Goal: Transaction & Acquisition: Purchase product/service

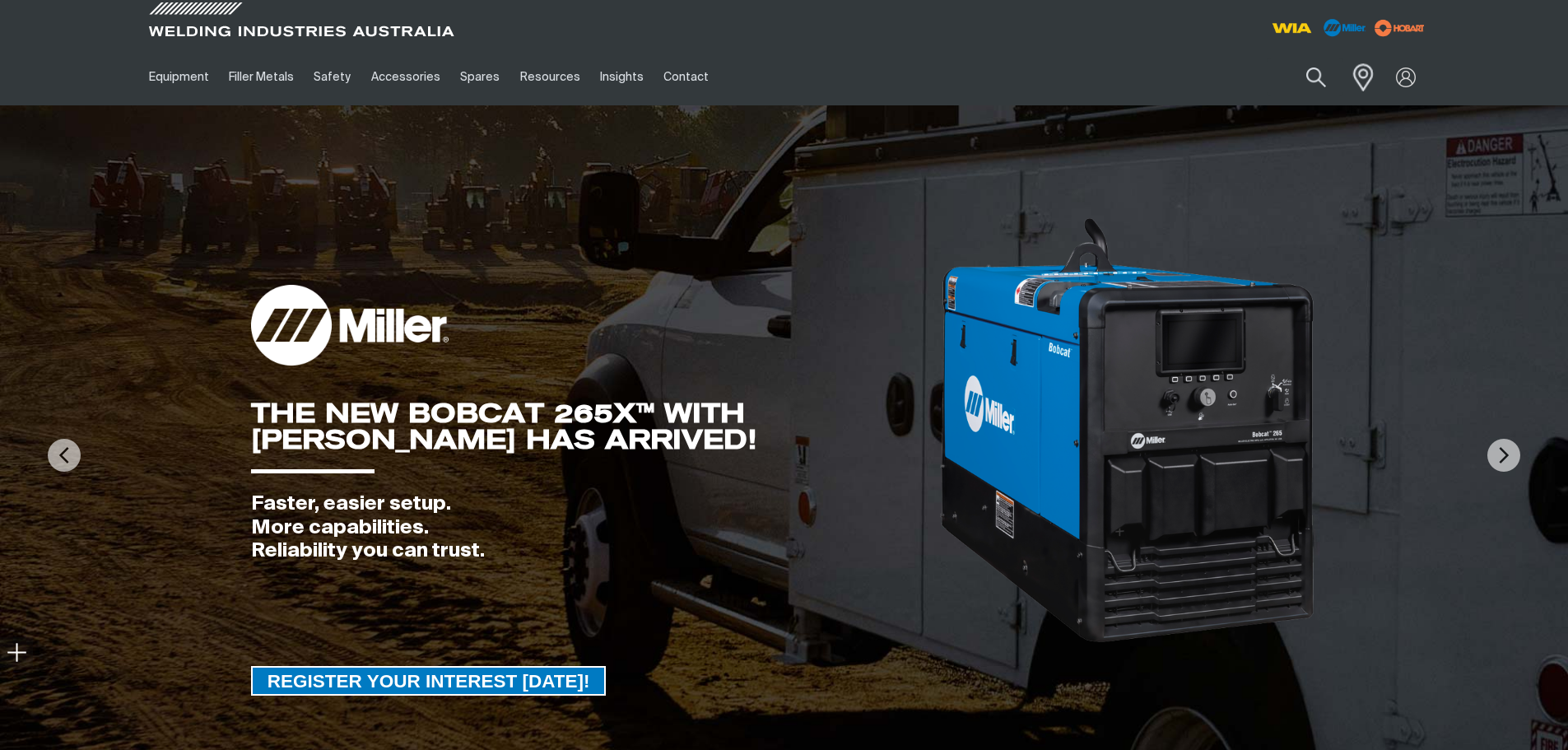
click at [1360, 69] on span at bounding box center [1359, 76] width 36 height 33
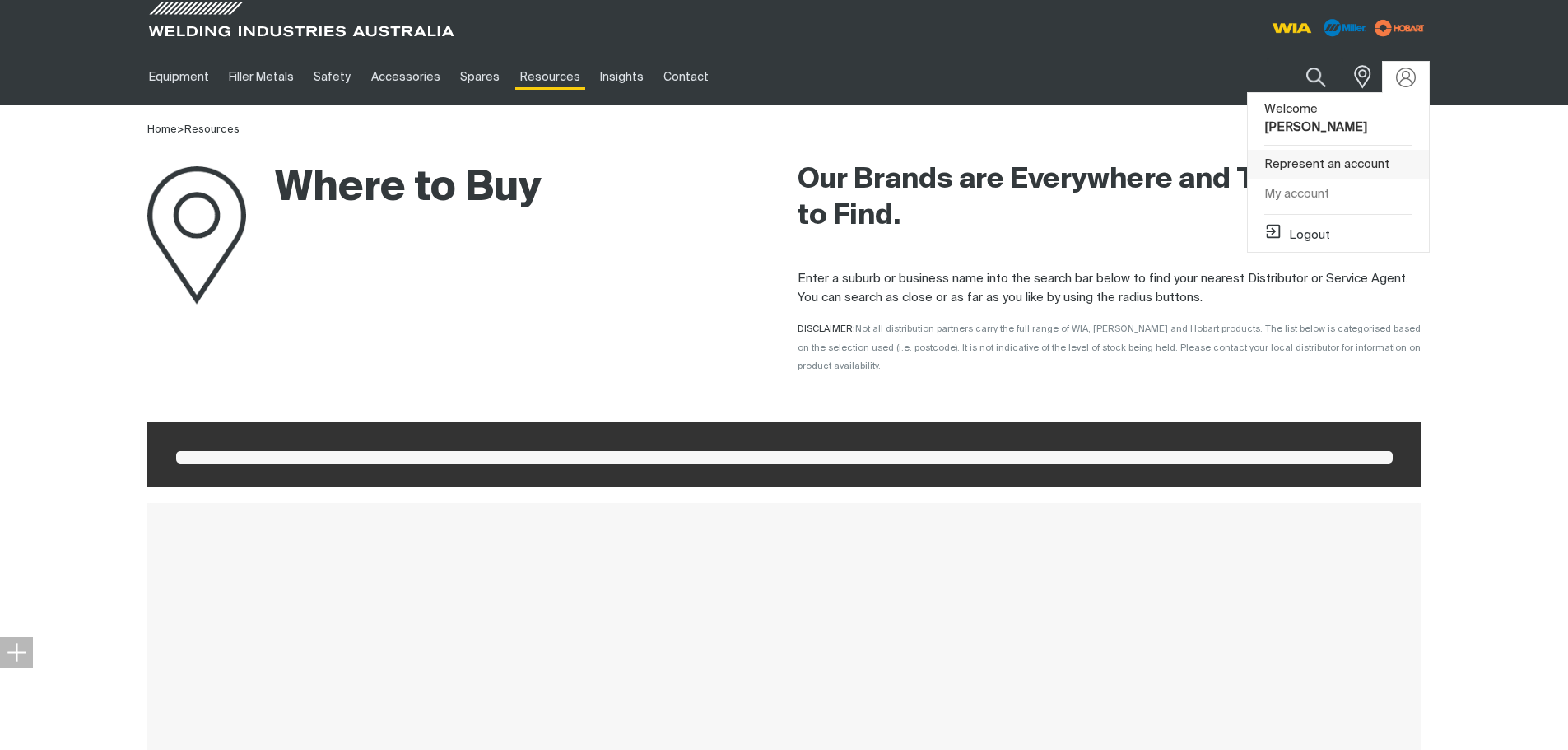
click at [1344, 150] on link "Represent an account" at bounding box center [1338, 166] width 181 height 31
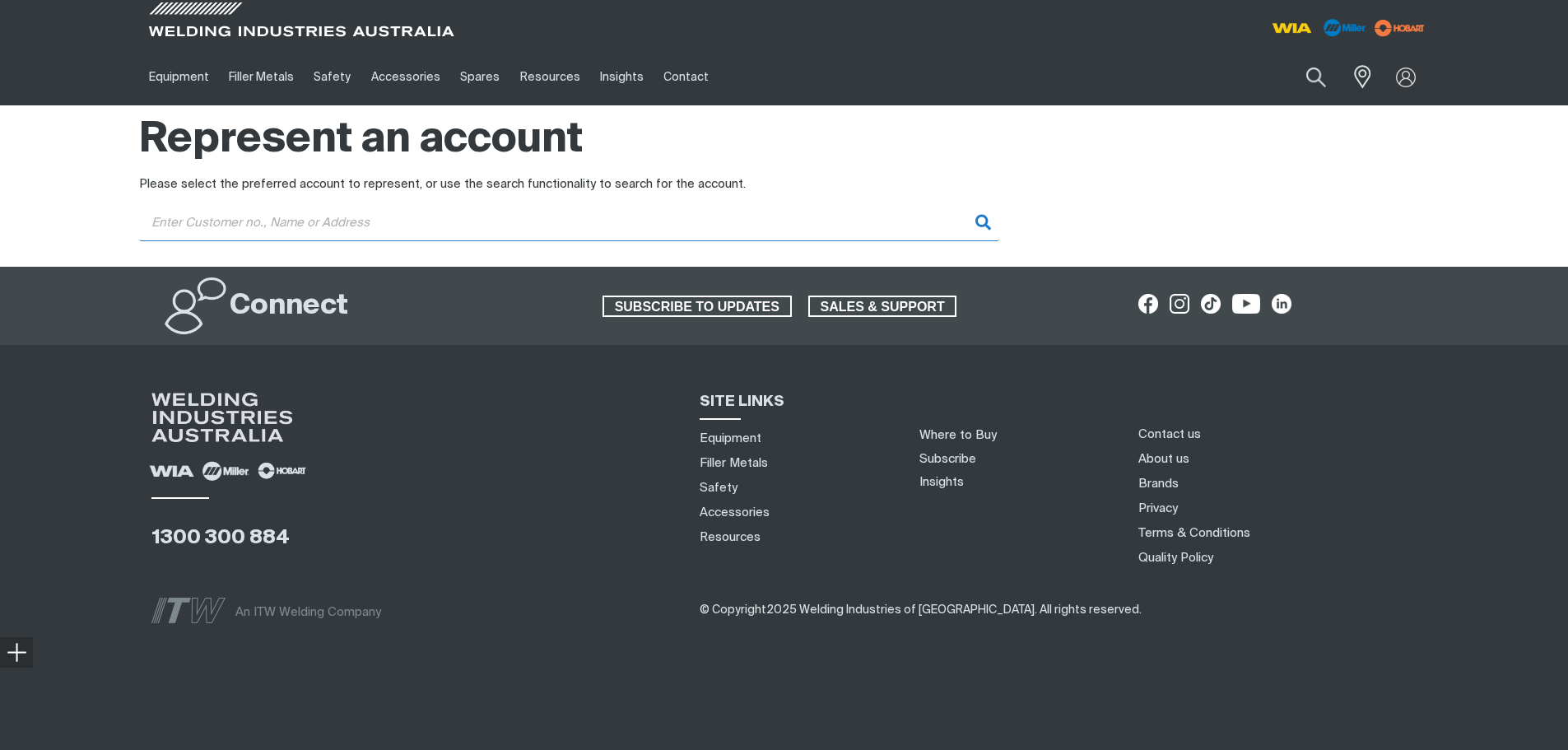
click at [454, 221] on input "Customer" at bounding box center [569, 223] width 860 height 37
click at [871, 221] on input "ultimate" at bounding box center [569, 223] width 860 height 37
click at [266, 223] on input "ultimate" at bounding box center [569, 223] width 860 height 37
click at [266, 222] on input "ultimate" at bounding box center [569, 223] width 860 height 37
click at [478, 213] on input "ultimate" at bounding box center [569, 223] width 860 height 37
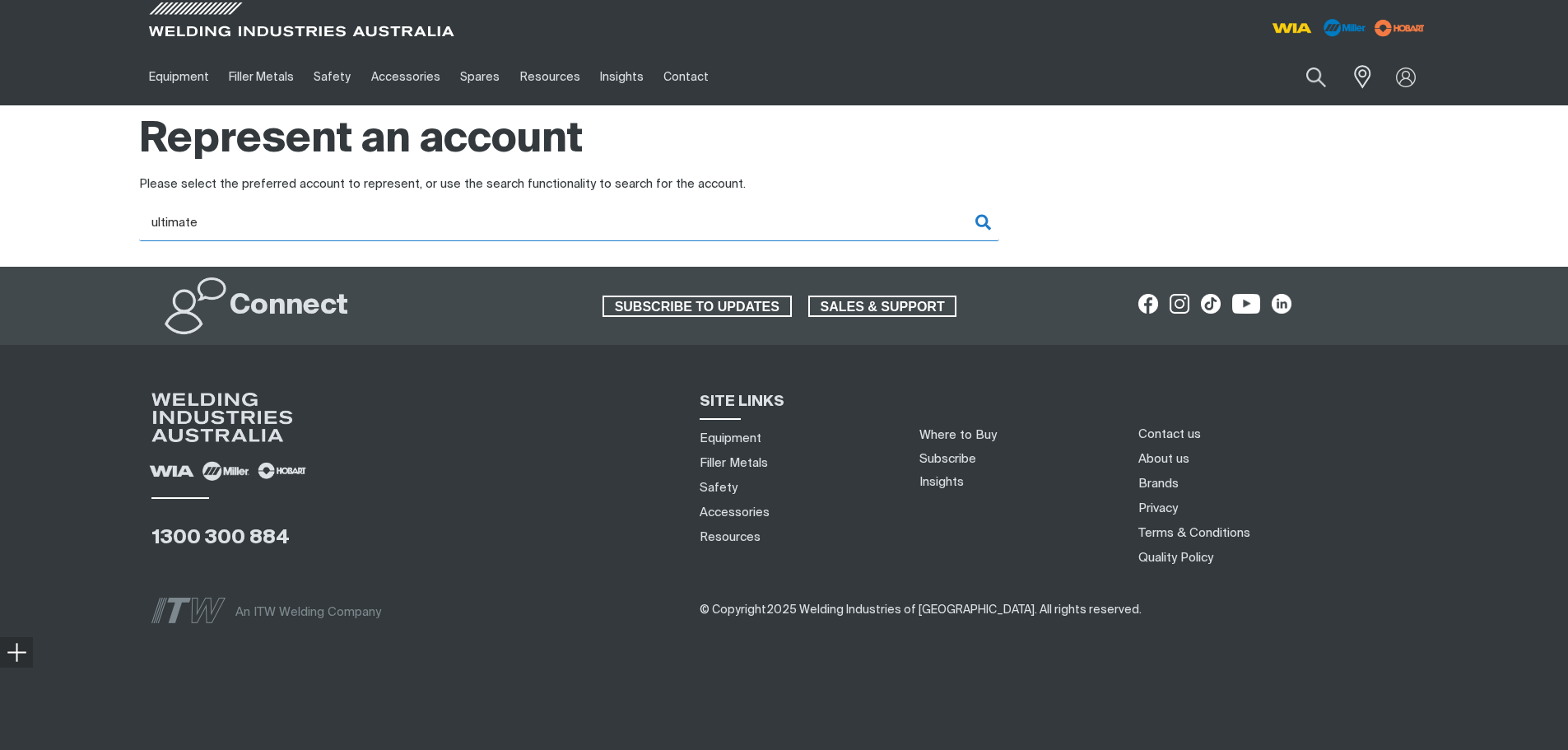
click at [478, 213] on input "ultimate" at bounding box center [569, 223] width 860 height 37
click at [467, 219] on input "ultimate" at bounding box center [569, 223] width 860 height 37
click at [462, 223] on input "ultimate" at bounding box center [569, 223] width 860 height 37
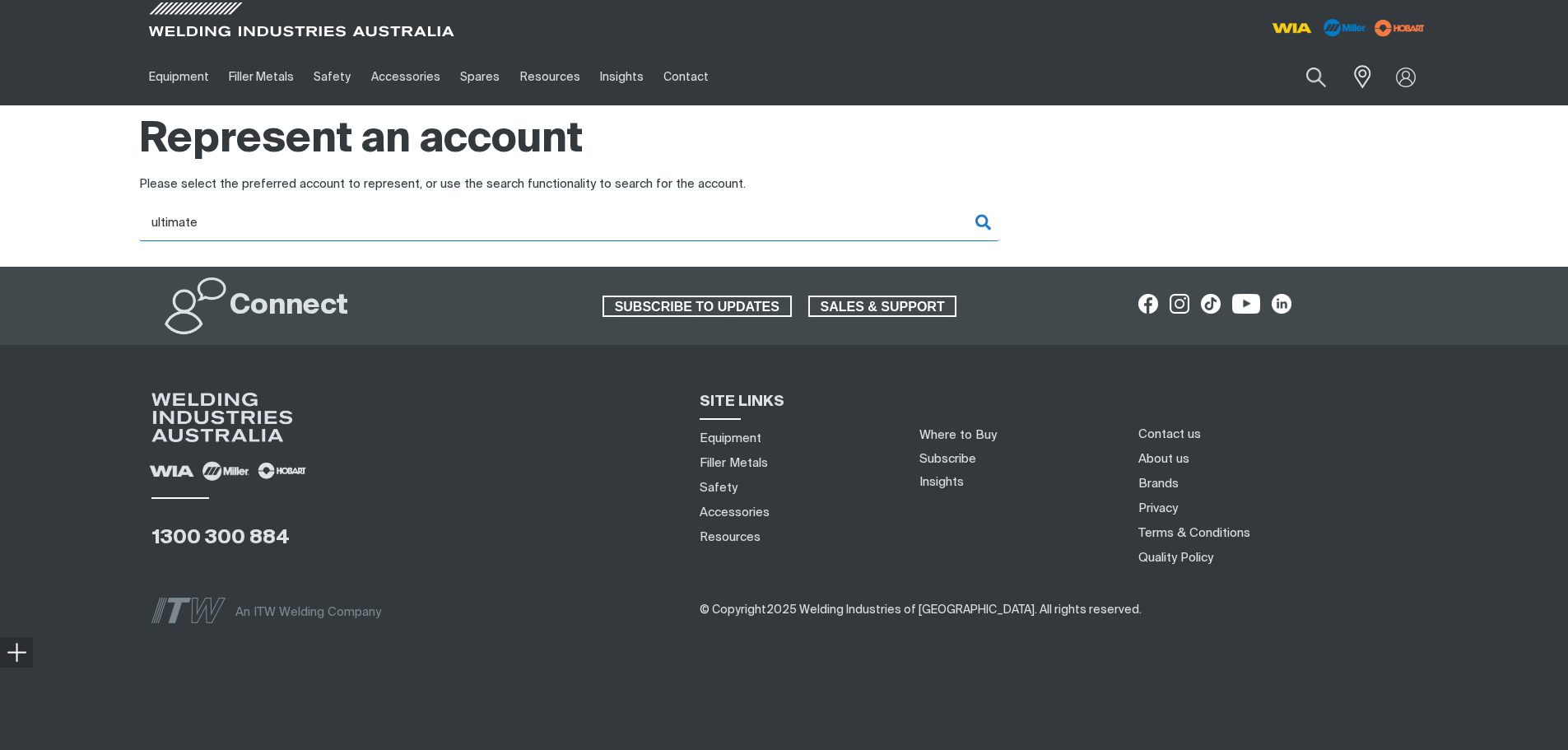
click at [394, 234] on input "ultimate" at bounding box center [569, 223] width 860 height 37
type input "ultimate welder"
click at [872, 223] on input "ultimate welder" at bounding box center [569, 223] width 860 height 37
click at [610, 225] on input "ultimate welder" at bounding box center [569, 223] width 860 height 37
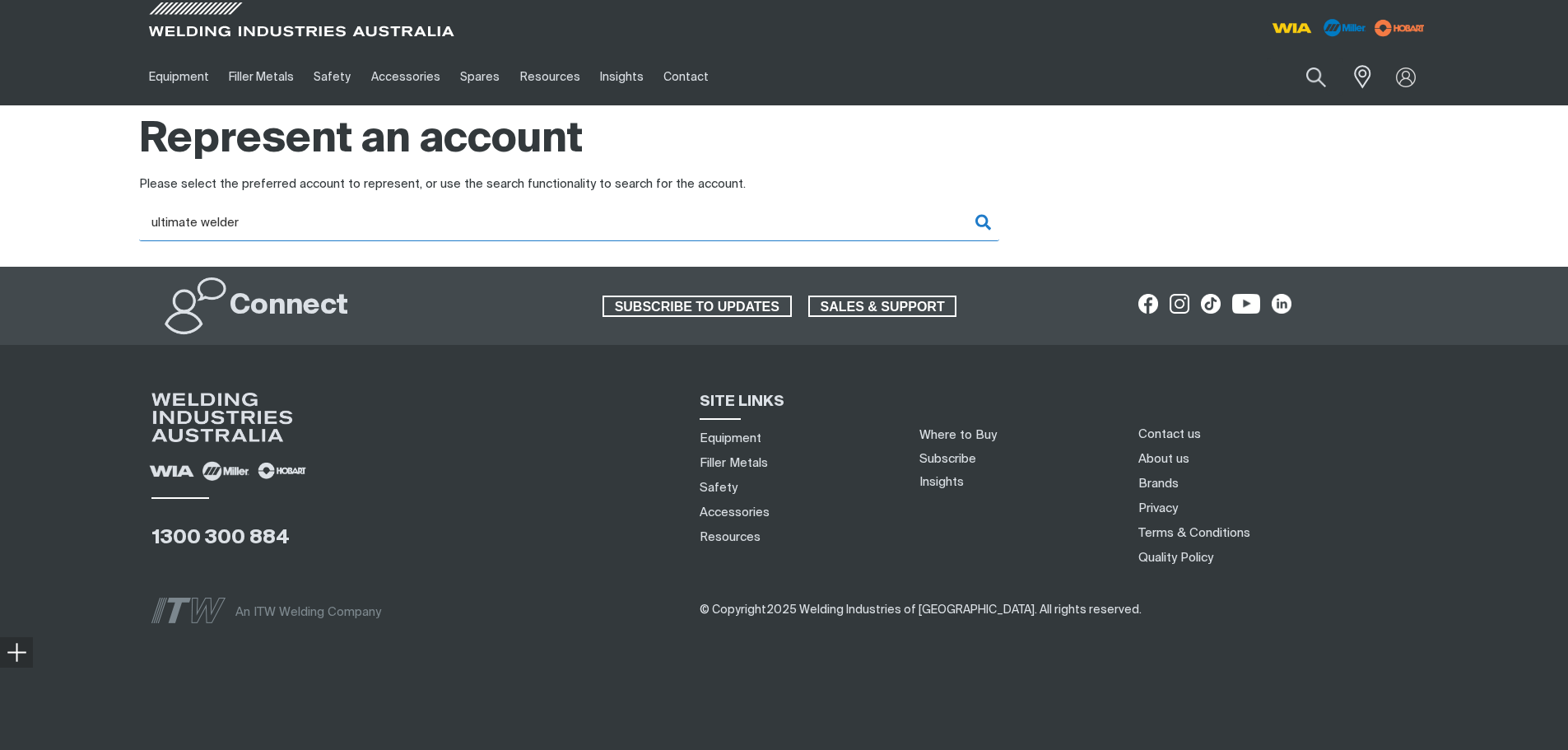
click at [205, 214] on input "ultimate welder" at bounding box center [569, 223] width 860 height 37
drag, startPoint x: 250, startPoint y: 223, endPoint x: 88, endPoint y: 220, distance: 162.0
click at [88, 220] on div "Please select the preferred account to represent, or use the search functionali…" at bounding box center [784, 221] width 1568 height 90
click at [873, 214] on input "[GEOGRAPHIC_DATA]" at bounding box center [569, 223] width 860 height 37
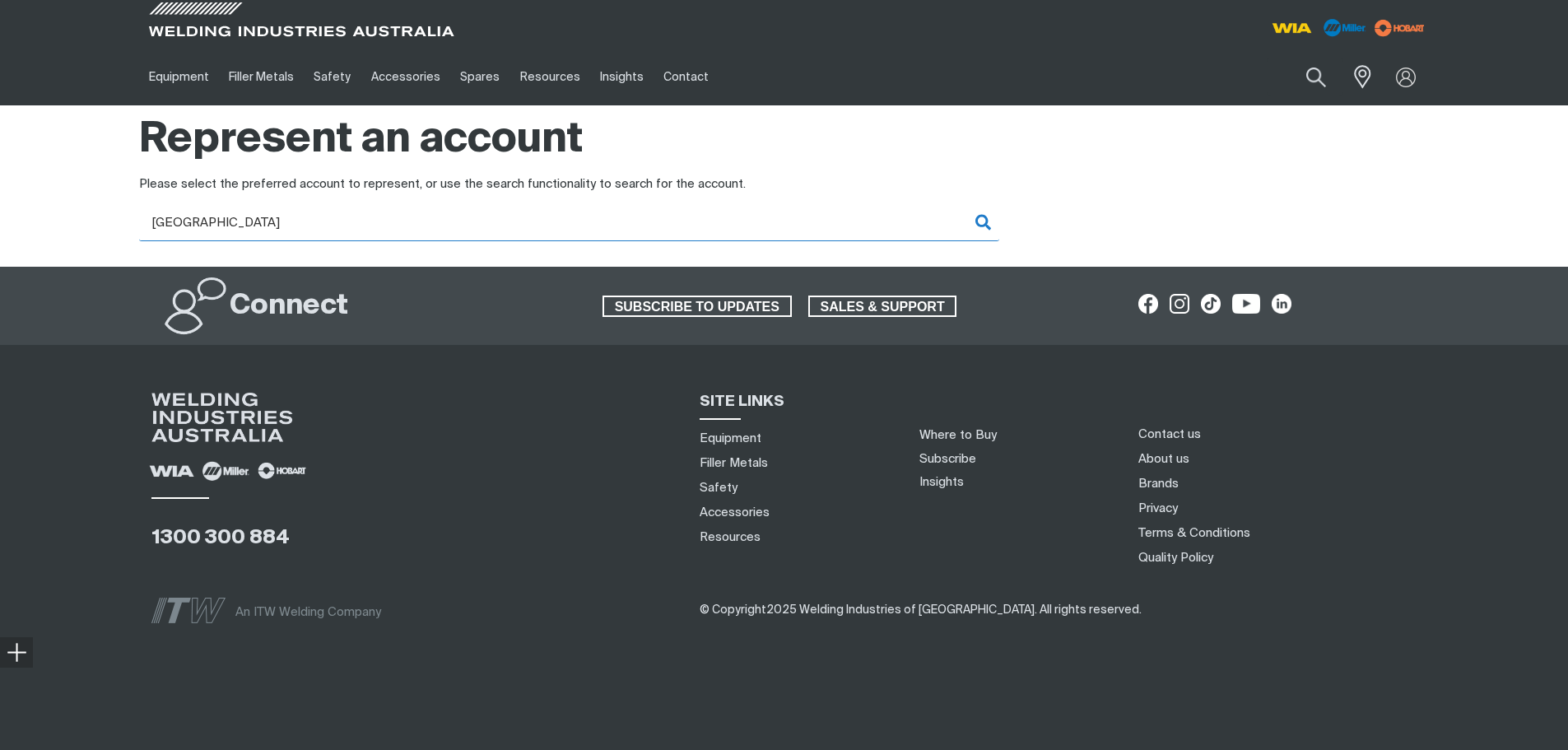
click at [762, 220] on input "[GEOGRAPHIC_DATA]" at bounding box center [569, 223] width 860 height 37
type input "b"
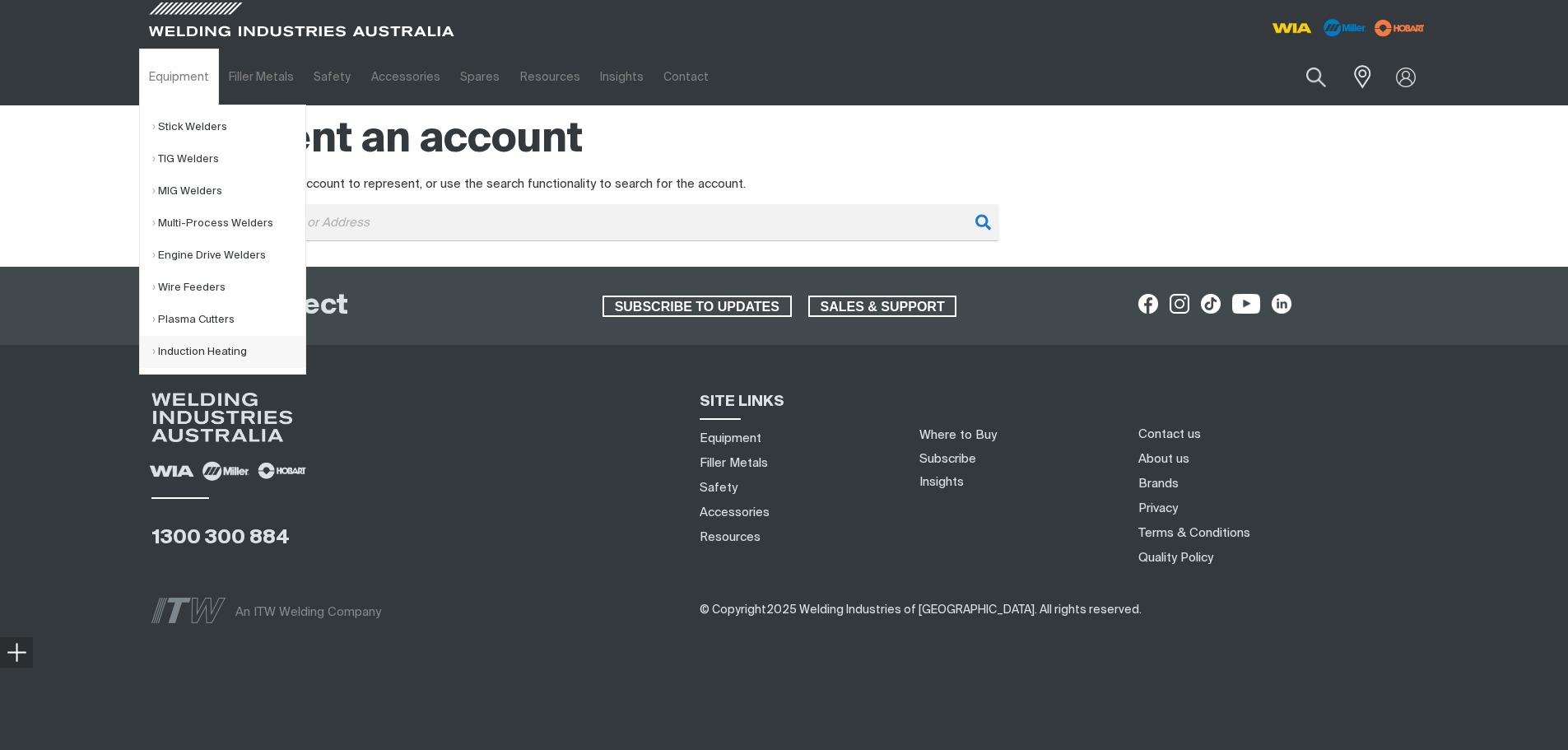
click at [181, 347] on link "Induction Heating" at bounding box center [228, 351] width 153 height 32
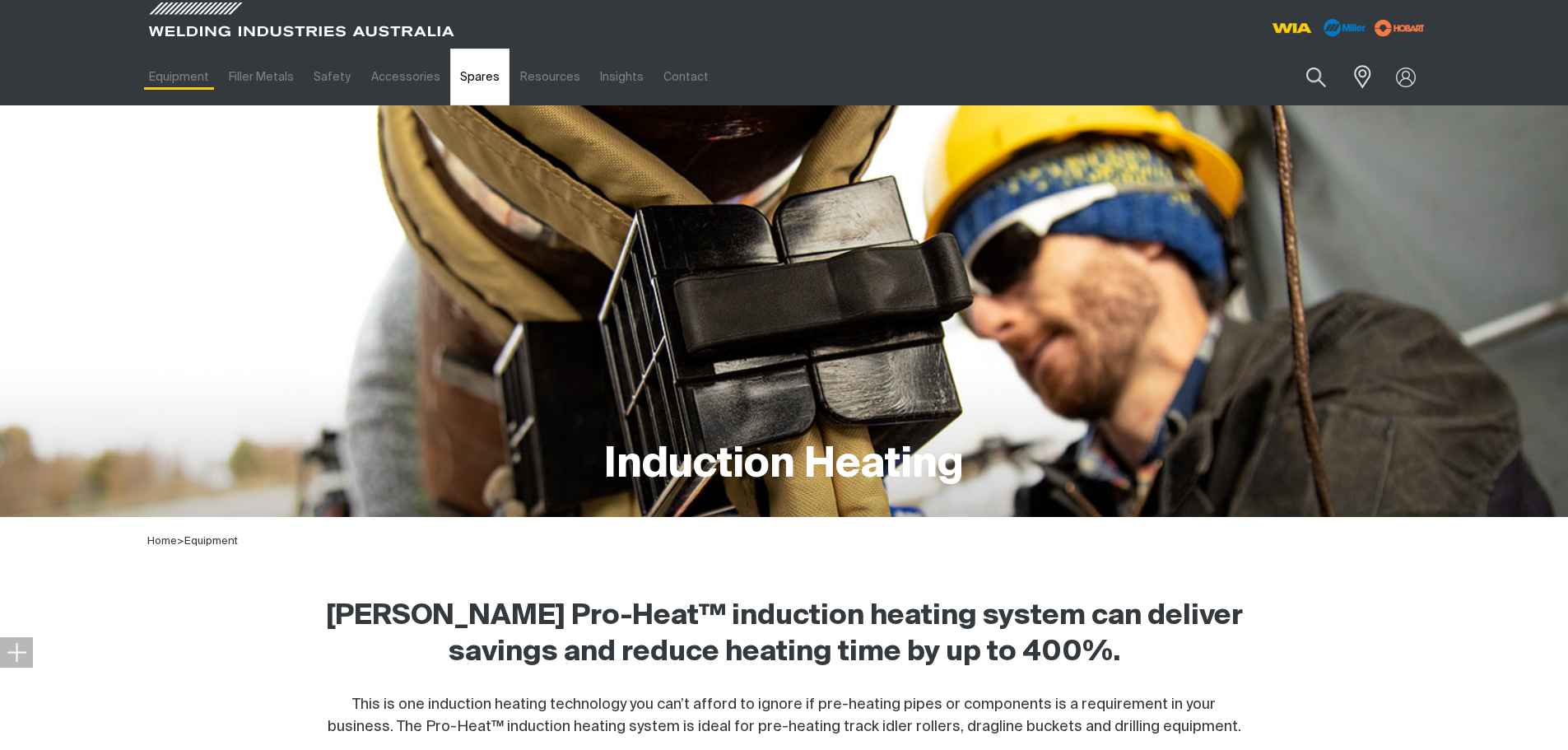
click at [479, 81] on link "Spares" at bounding box center [480, 77] width 60 height 57
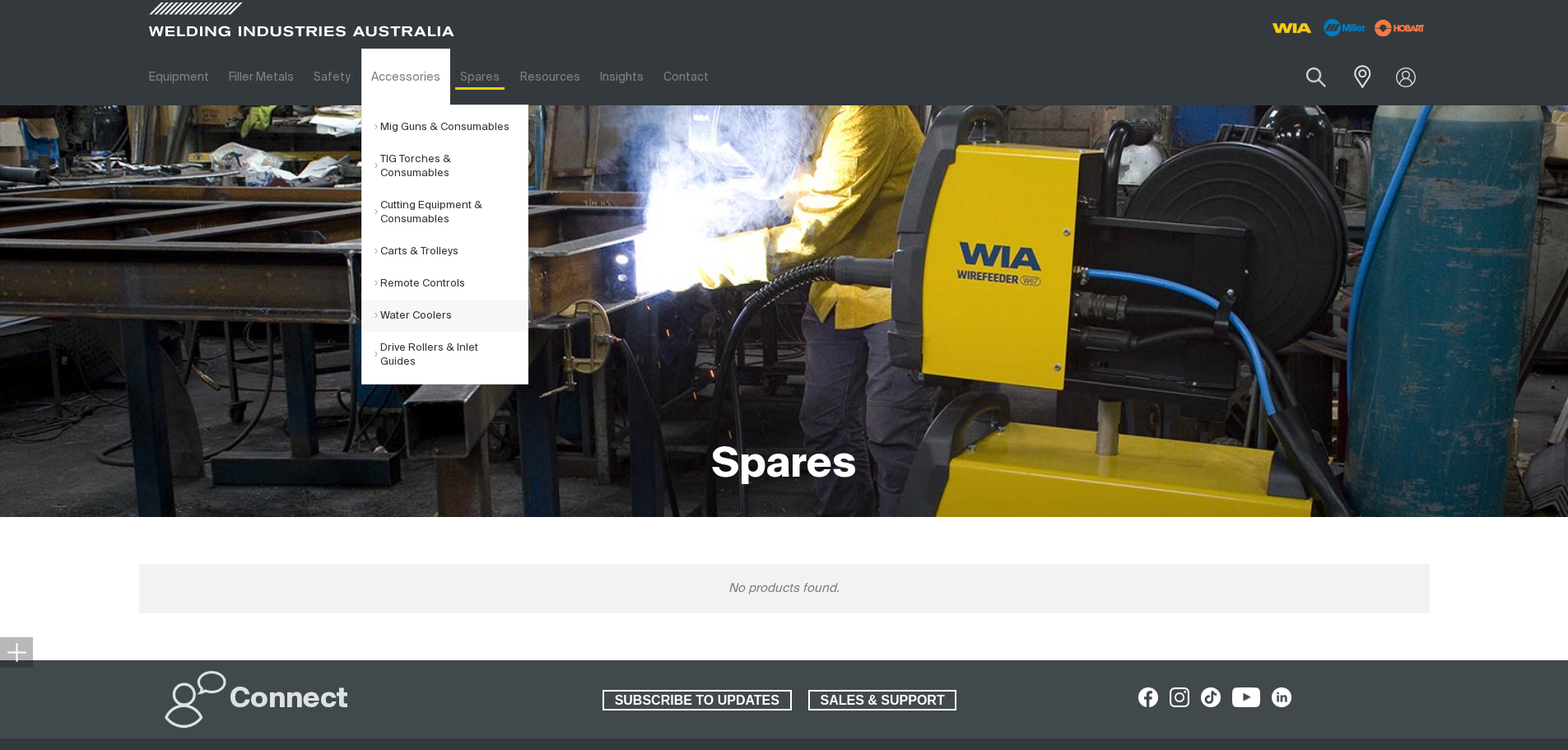
click at [380, 309] on link "Water Coolers" at bounding box center [451, 315] width 153 height 32
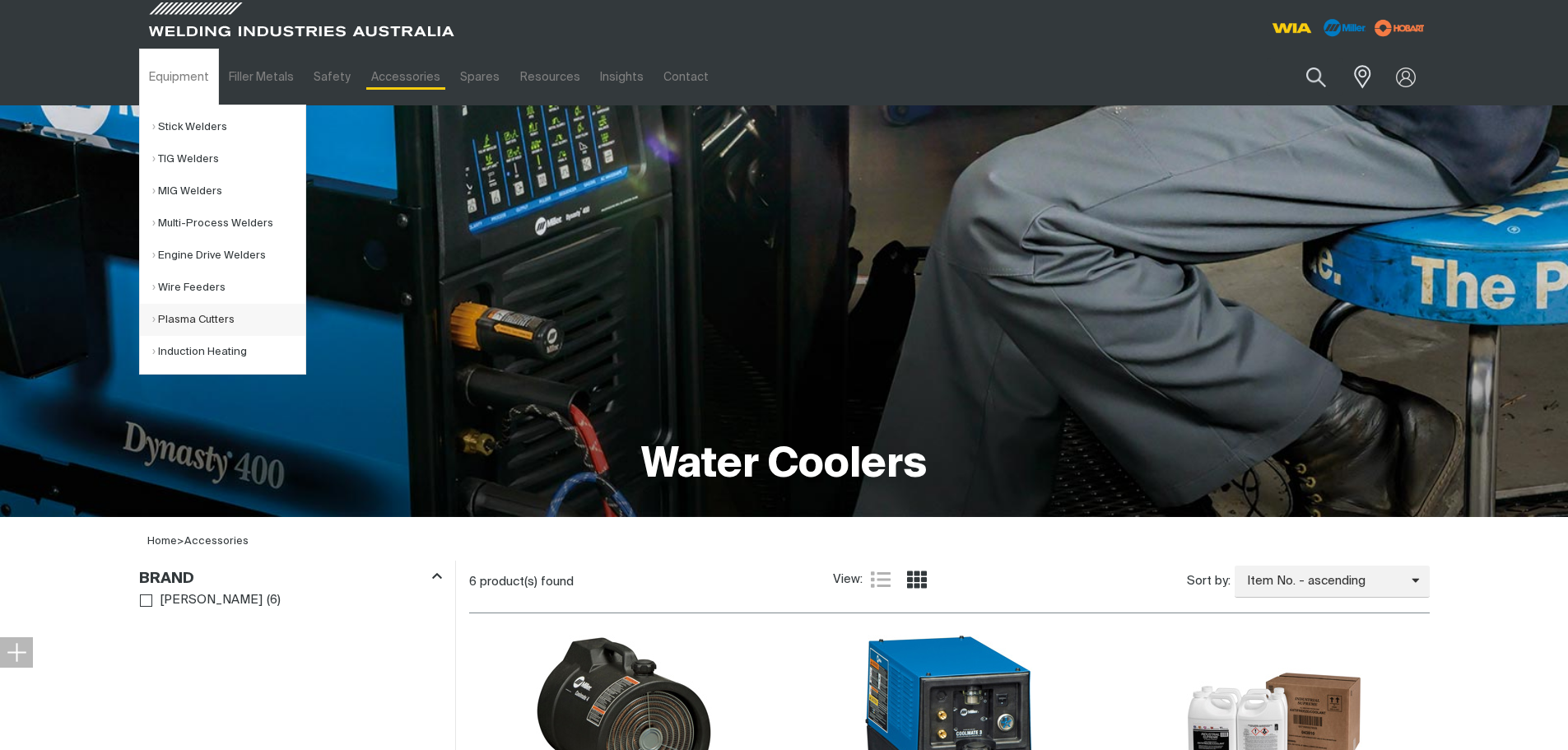
click at [166, 319] on link "Plasma Cutters" at bounding box center [228, 319] width 153 height 32
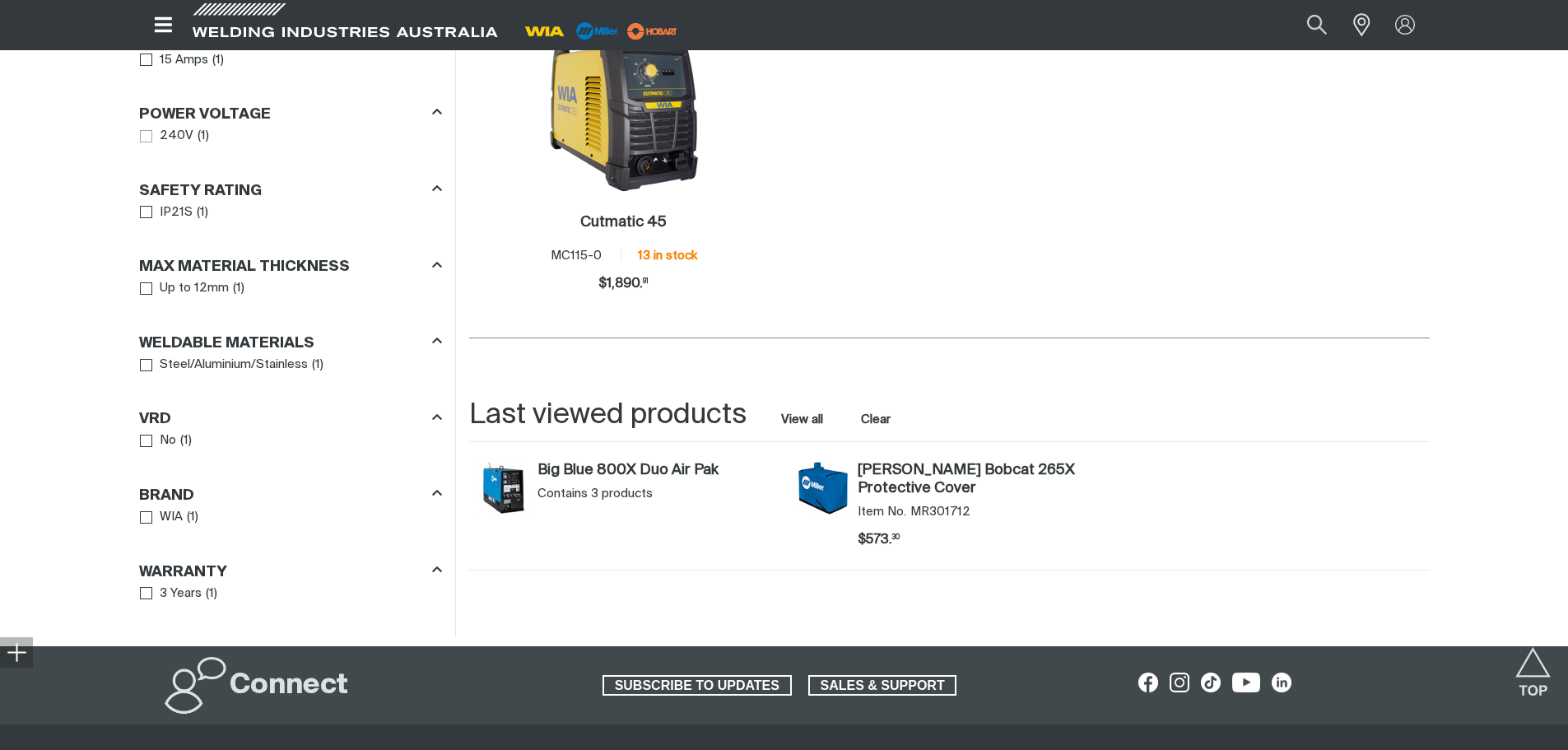
scroll to position [906, 0]
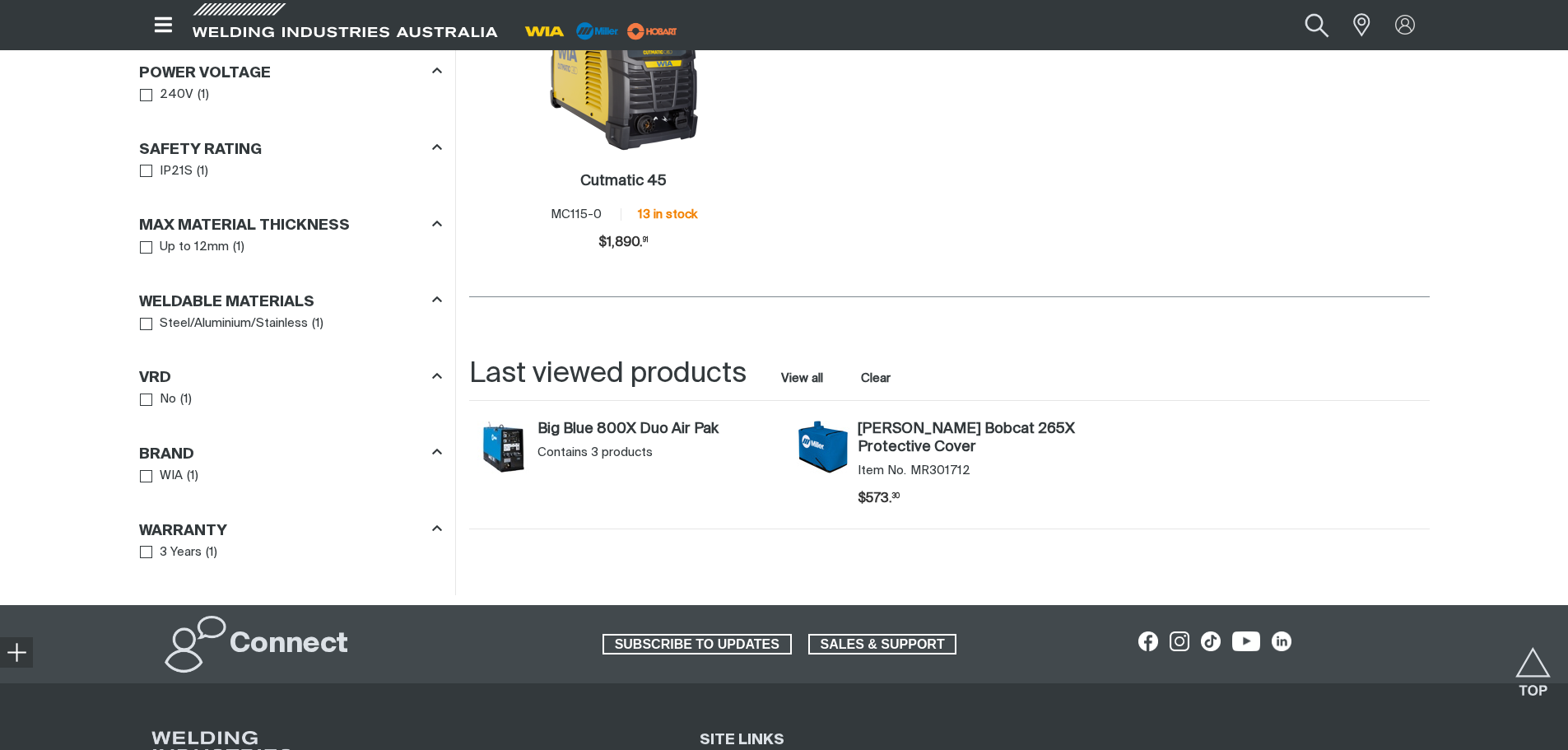
click at [1314, 9] on button "Search products" at bounding box center [1317, 24] width 67 height 44
click at [1247, 31] on input "Search" at bounding box center [1217, 24] width 253 height 35
type input "es609s"
click at [1289, 6] on button "Search products" at bounding box center [1317, 24] width 56 height 37
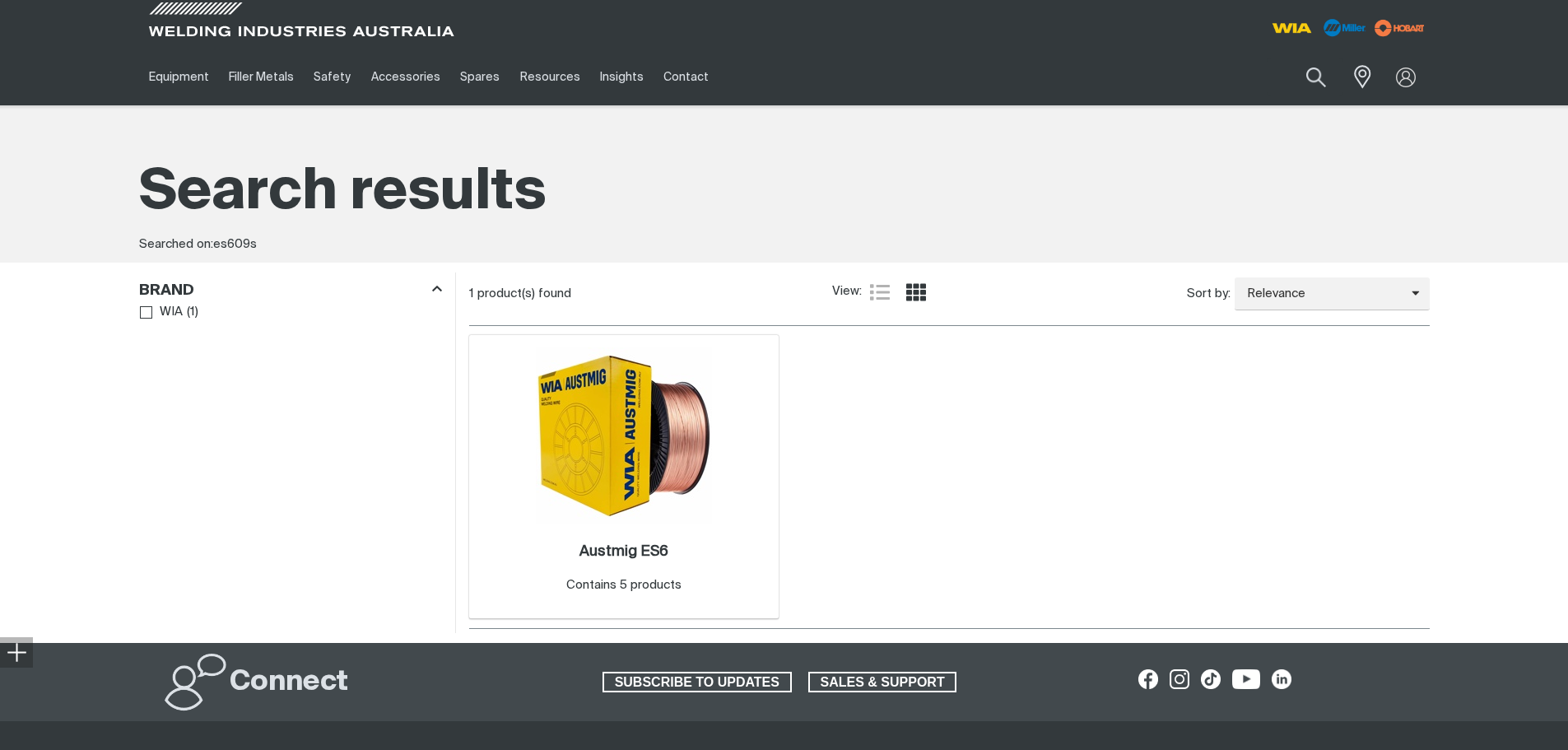
click at [601, 427] on img at bounding box center [623, 435] width 176 height 176
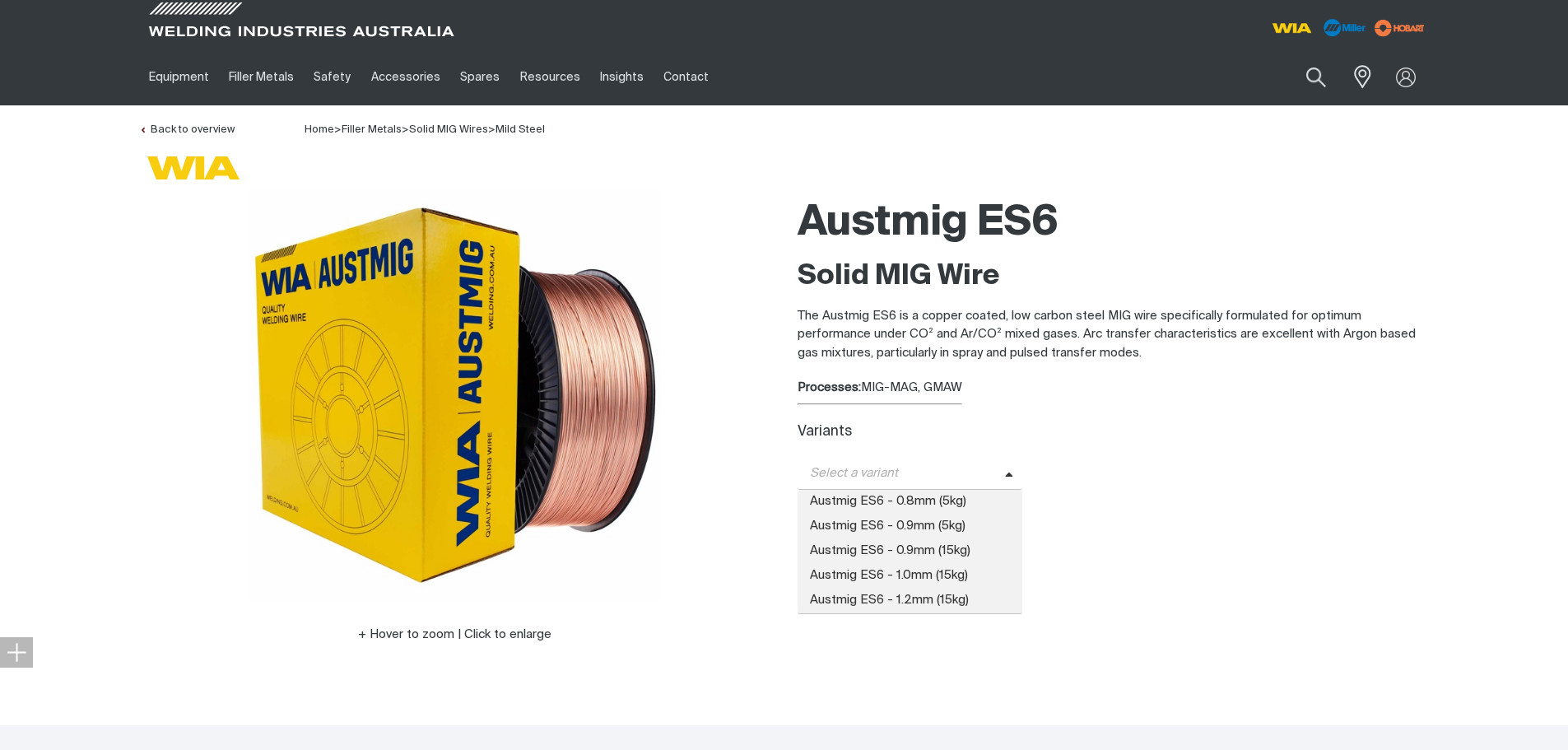
click at [952, 470] on span "Select a variant" at bounding box center [901, 473] width 207 height 19
click at [885, 550] on span "Austmig ES6 - 0.9mm (15kg)" at bounding box center [910, 551] width 225 height 24
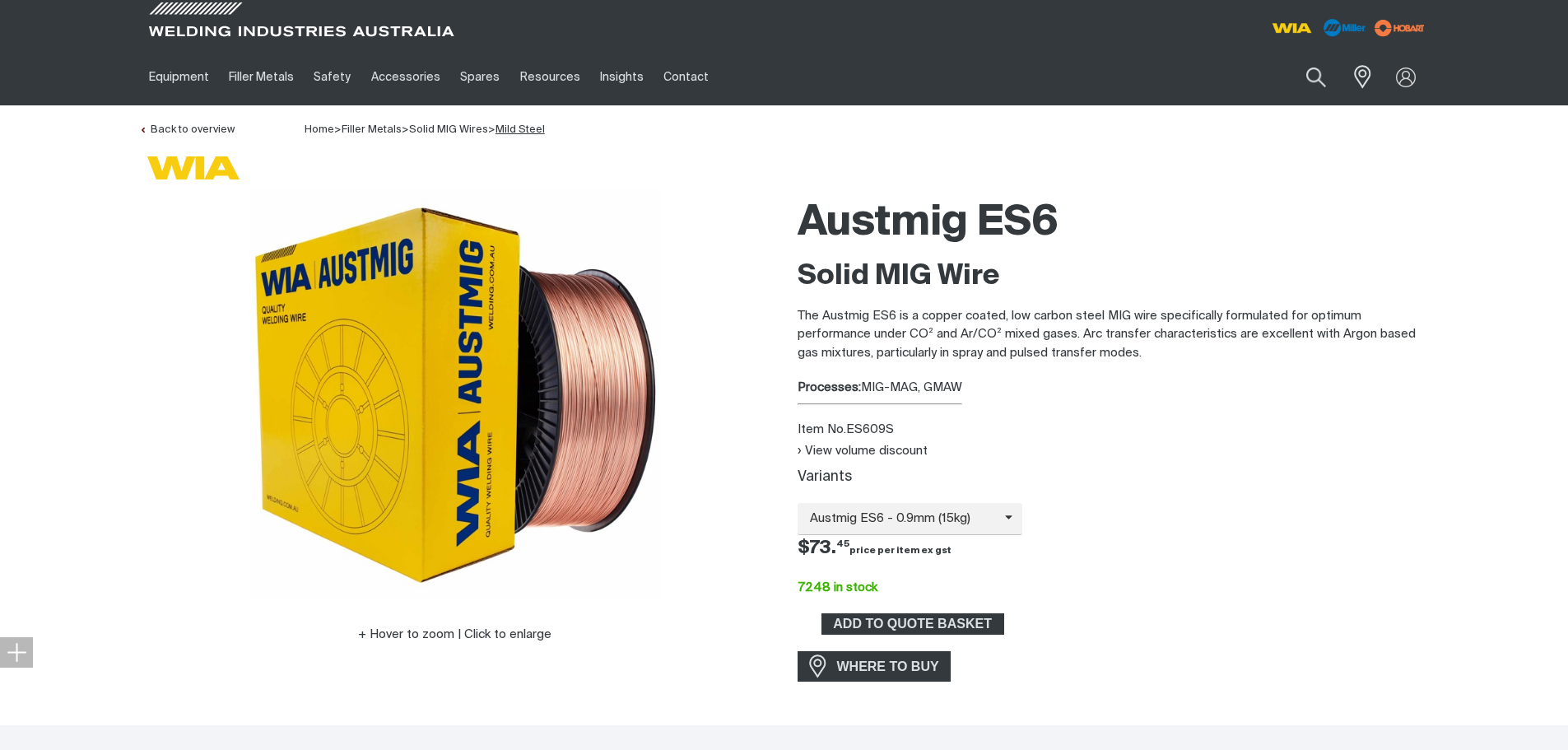
click at [521, 132] on link "Mild Steel" at bounding box center [520, 129] width 50 height 11
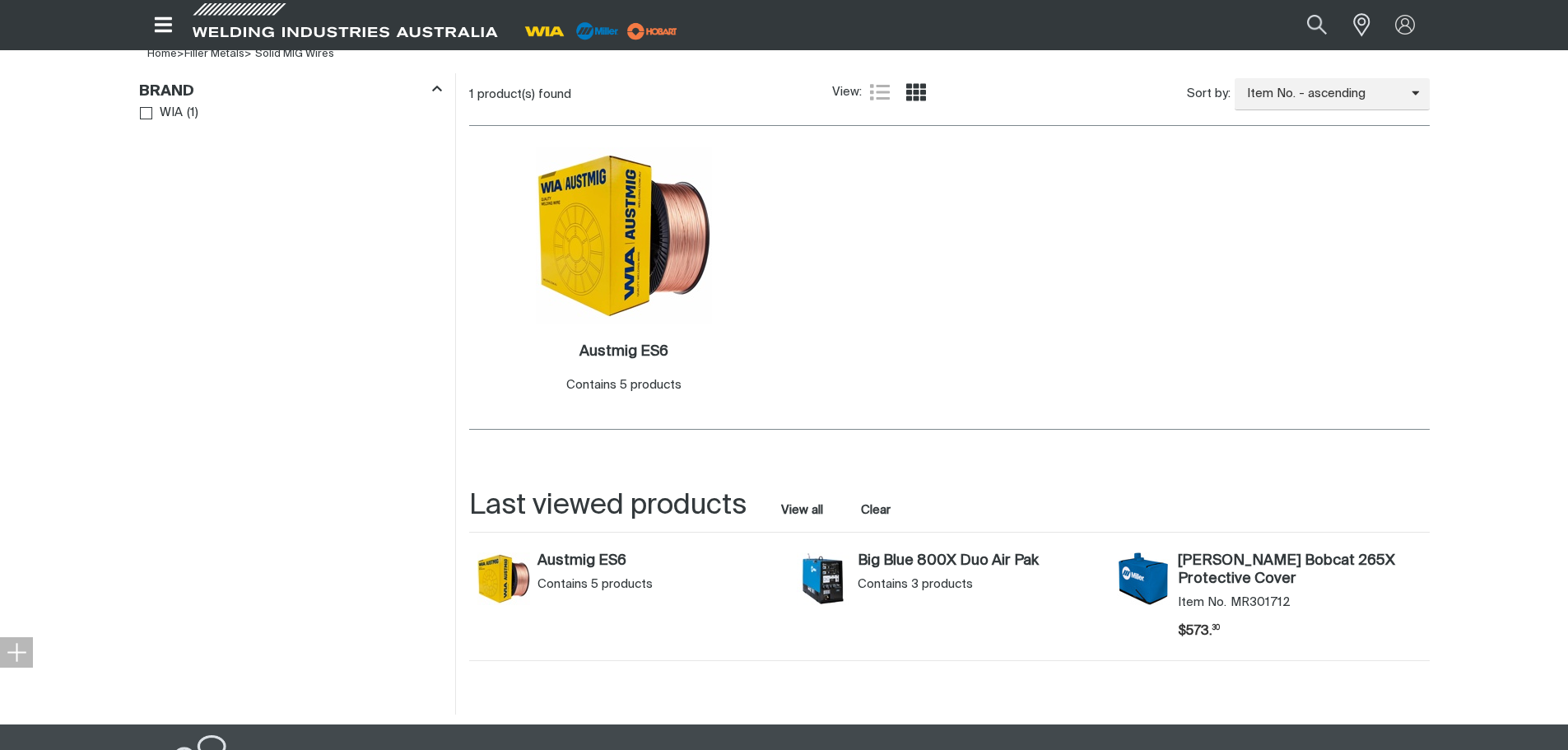
scroll to position [494, 0]
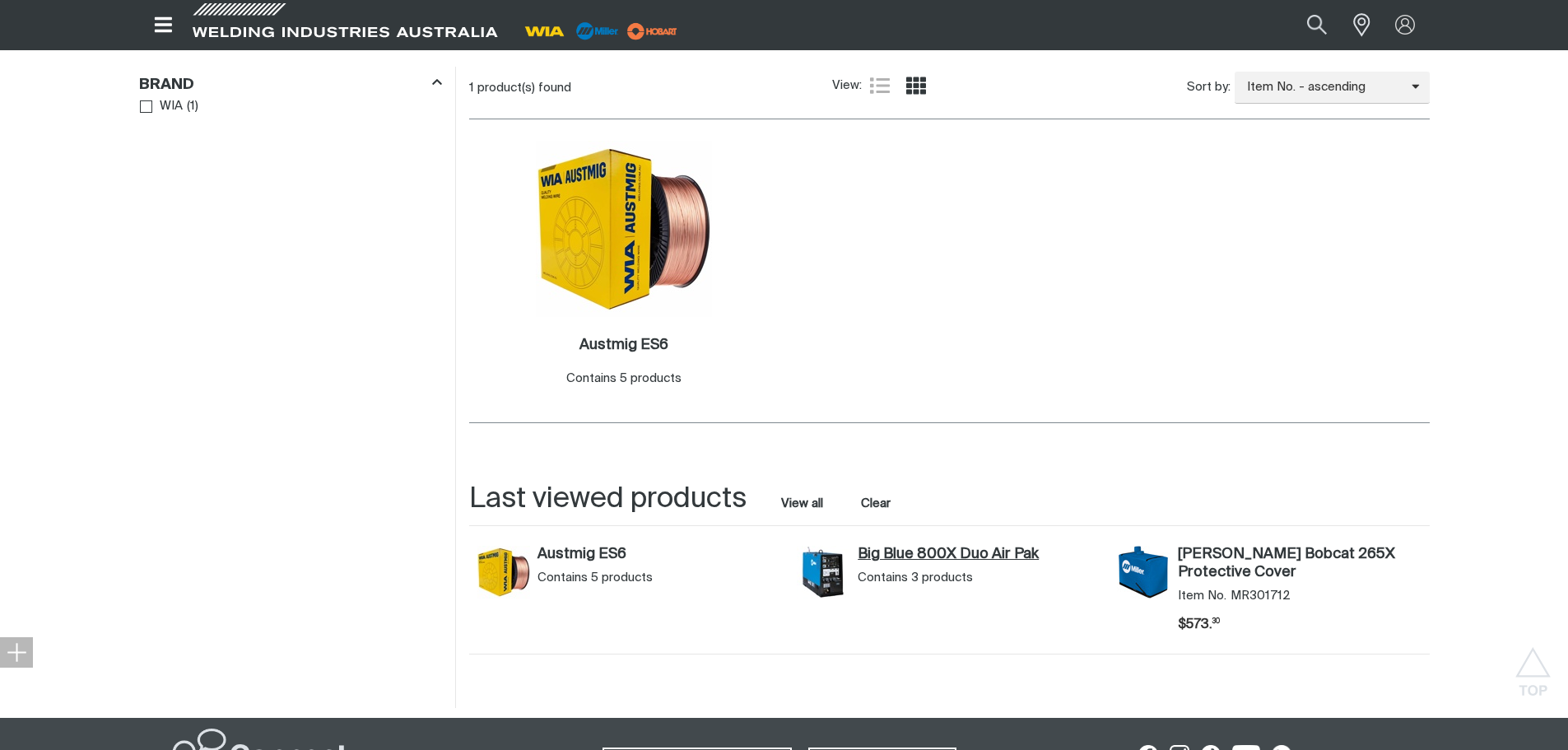
click at [909, 558] on link "Big Blue 800X Duo Air Pak" at bounding box center [979, 555] width 242 height 18
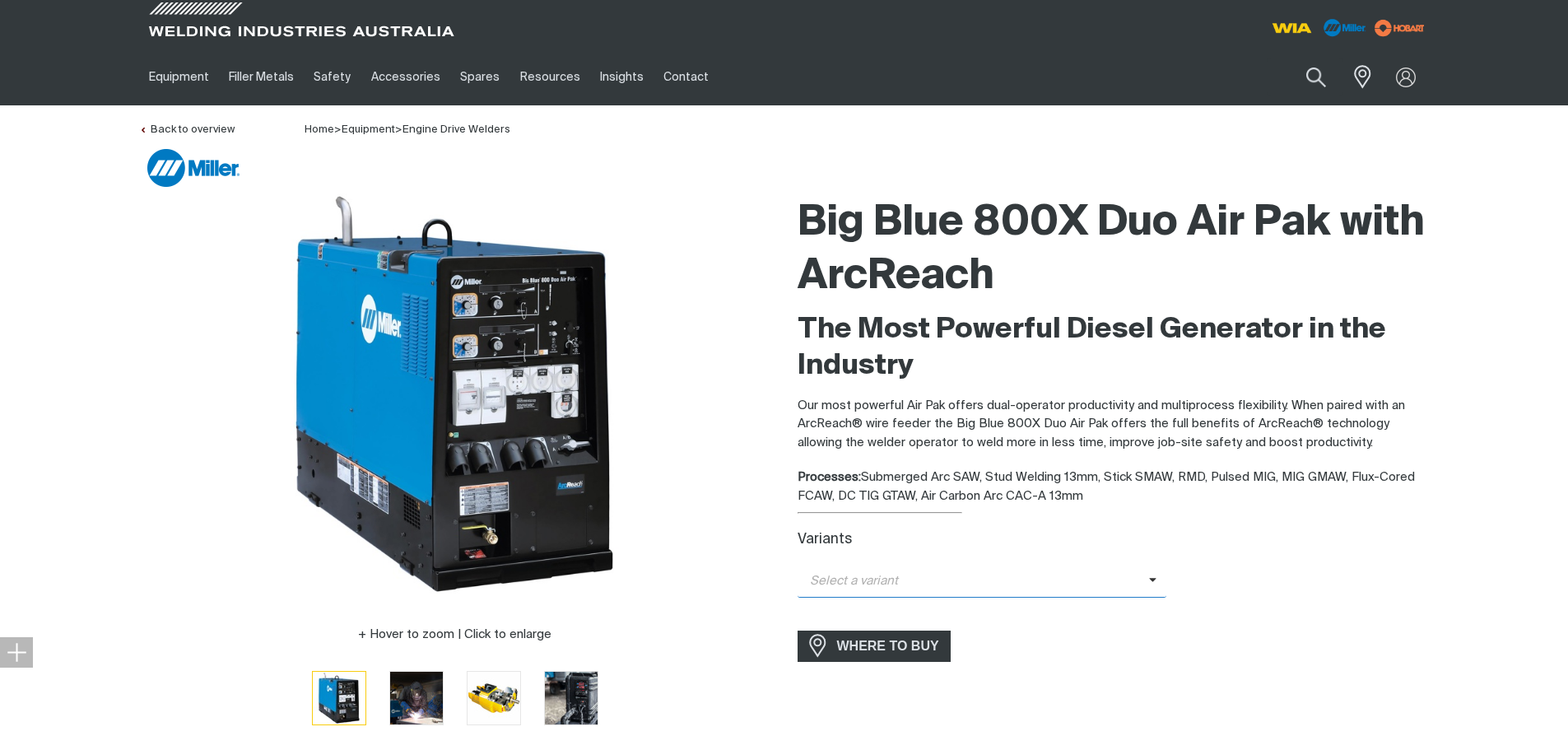
click at [932, 571] on span "Select a variant" at bounding box center [983, 581] width 370 height 32
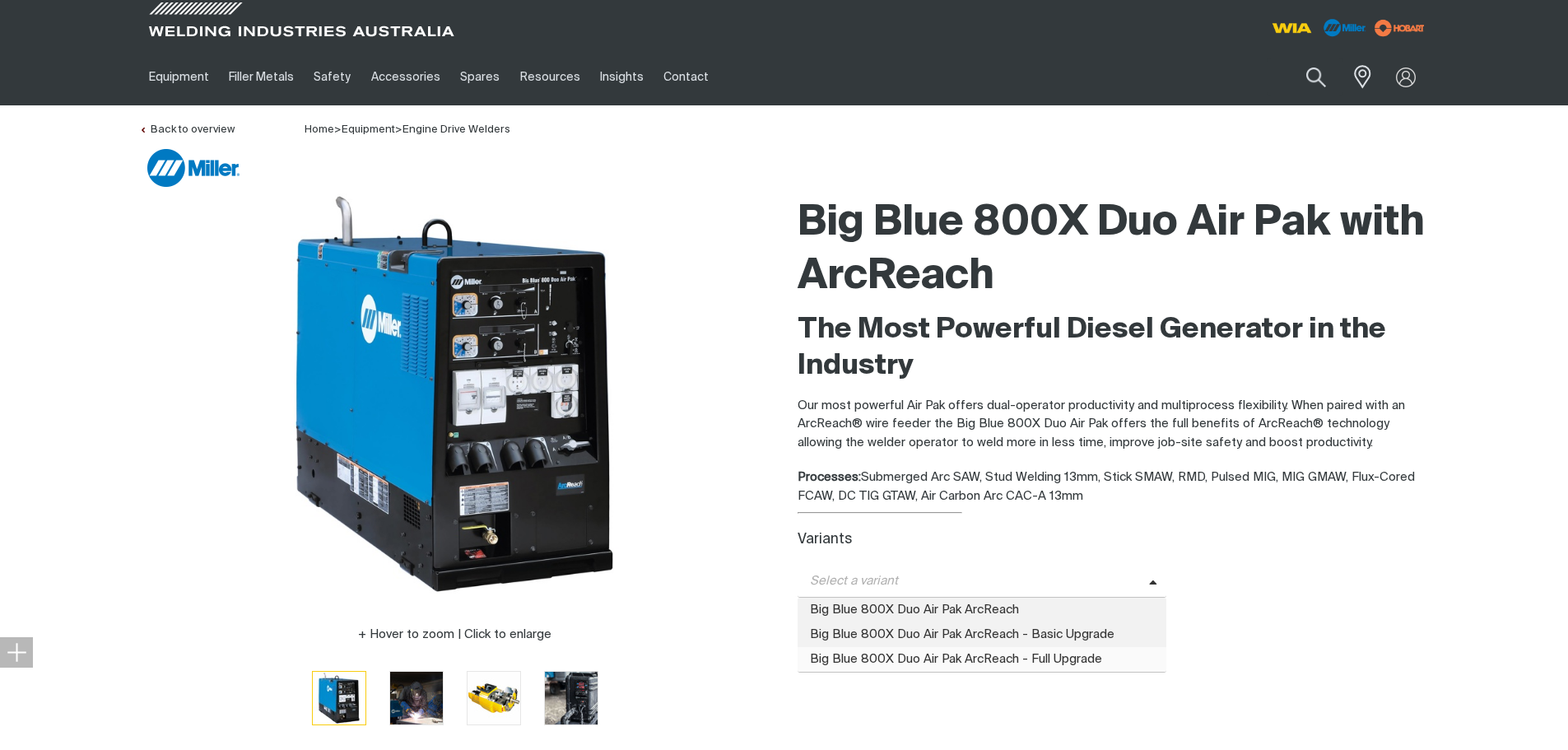
click at [914, 659] on span "Big Blue 800X Duo Air Pak ArcReach - Full Upgrade" at bounding box center [983, 659] width 370 height 24
